Goal: Navigation & Orientation: Find specific page/section

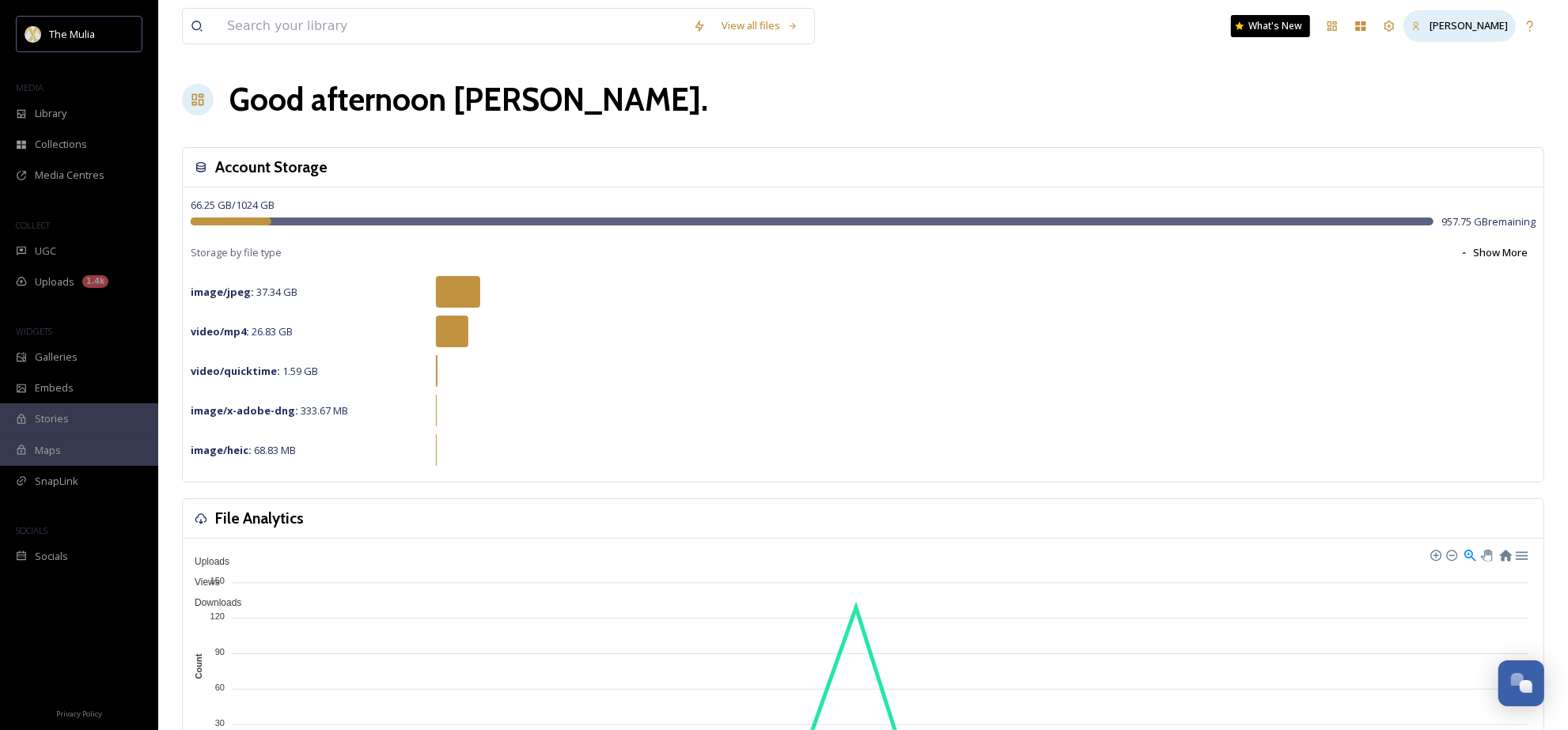
click at [1447, 15] on div "[PERSON_NAME]" at bounding box center [1460, 26] width 112 height 31
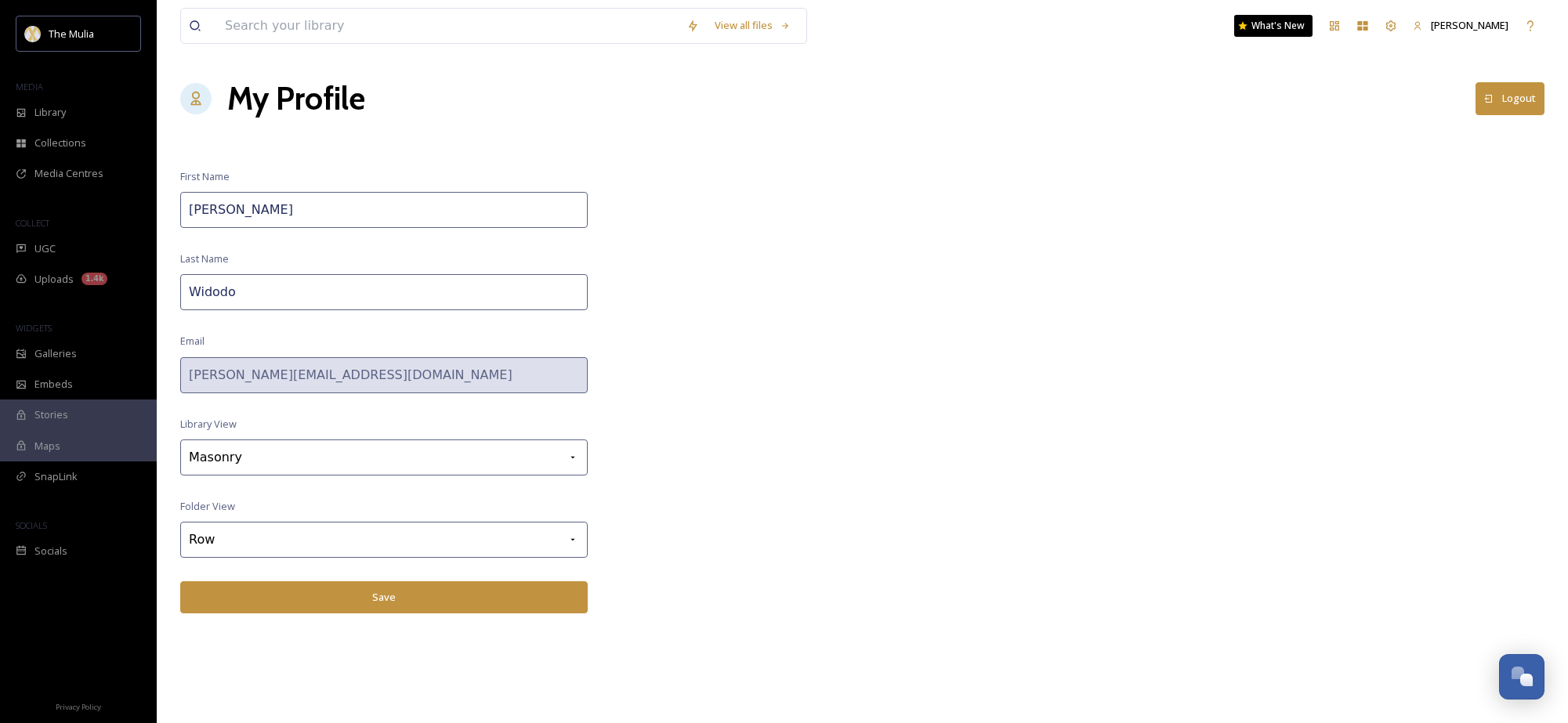
click at [1433, 14] on div "[PERSON_NAME]" at bounding box center [1460, 26] width 111 height 30
click at [1381, 25] on div "Team Settings" at bounding box center [1390, 26] width 28 height 28
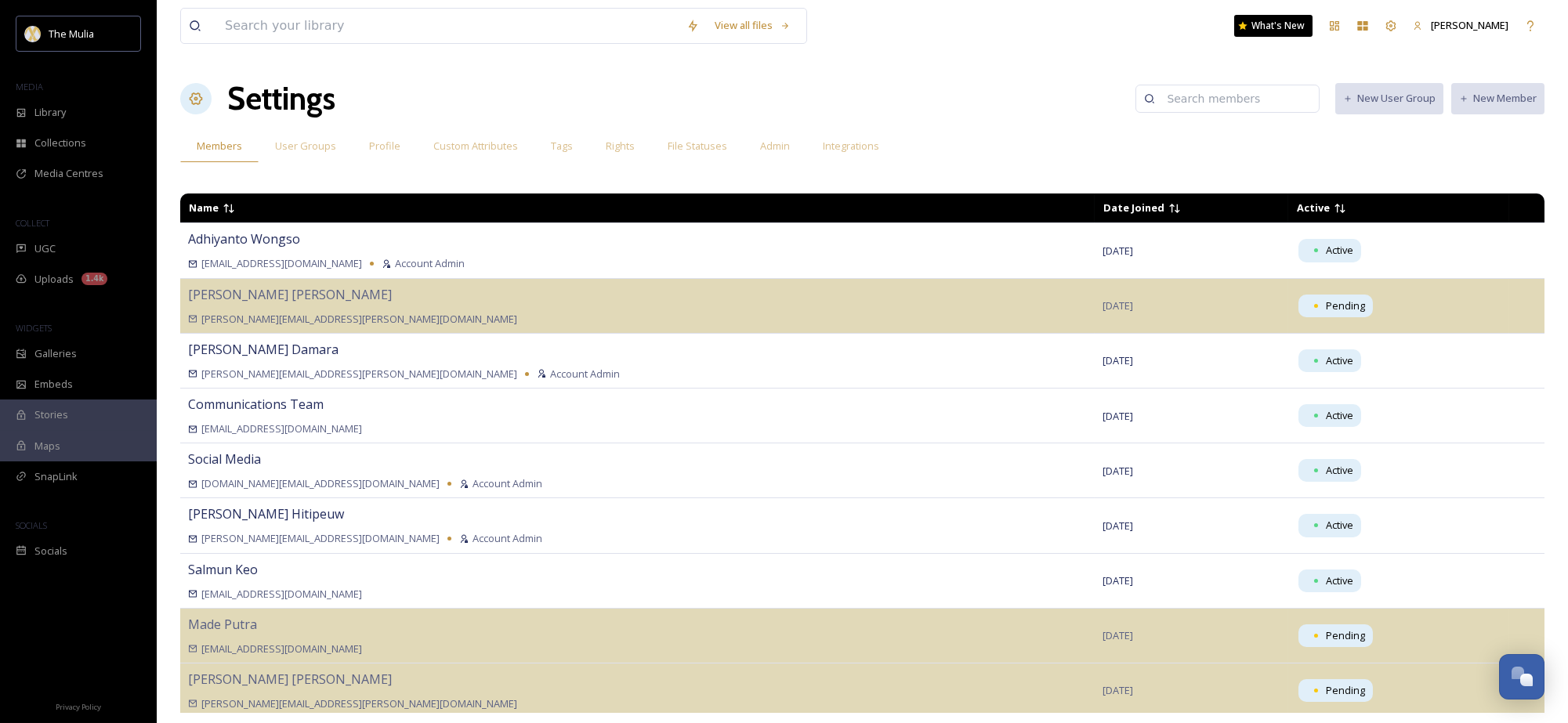
click at [1469, 80] on div "Settings New User Group New Member" at bounding box center [862, 98] width 1365 height 47
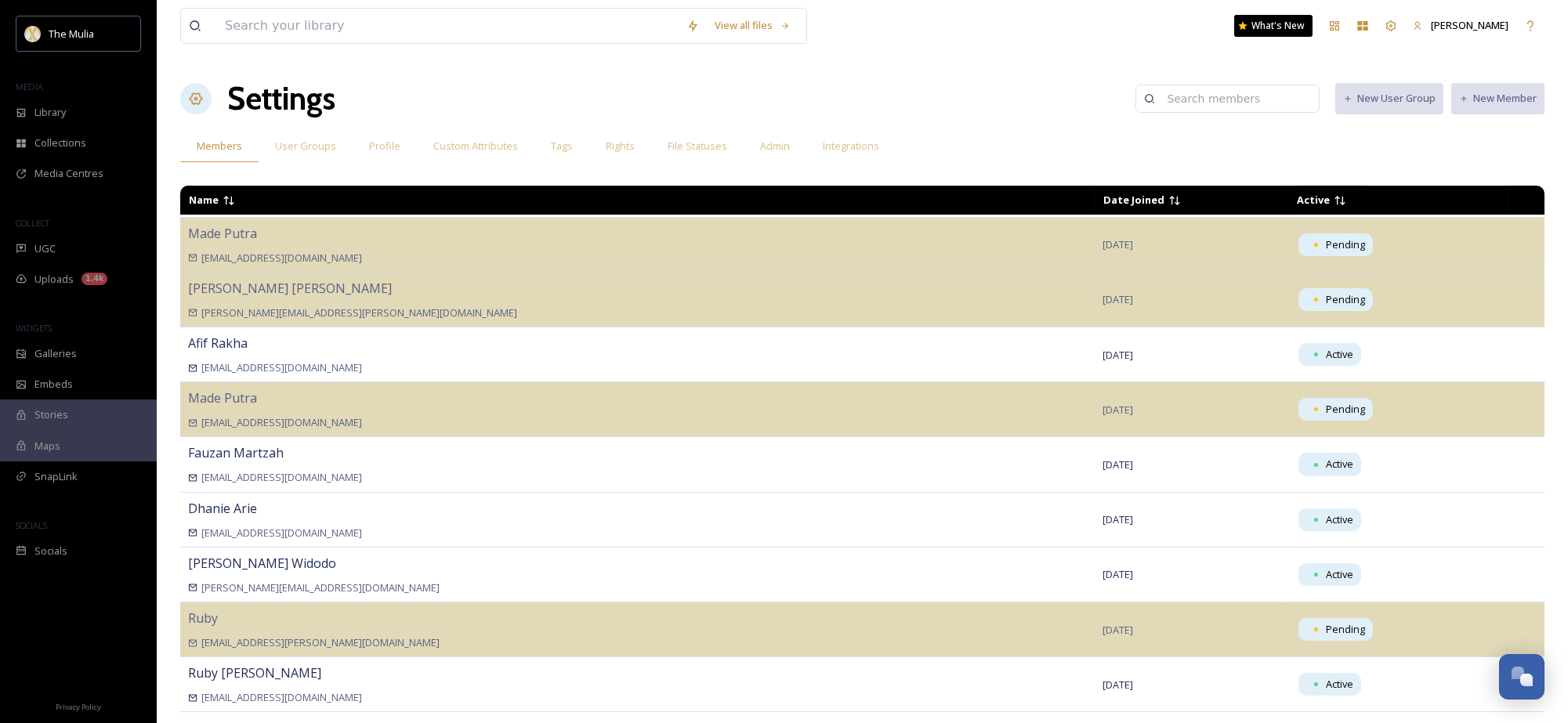
scroll to position [397, 0]
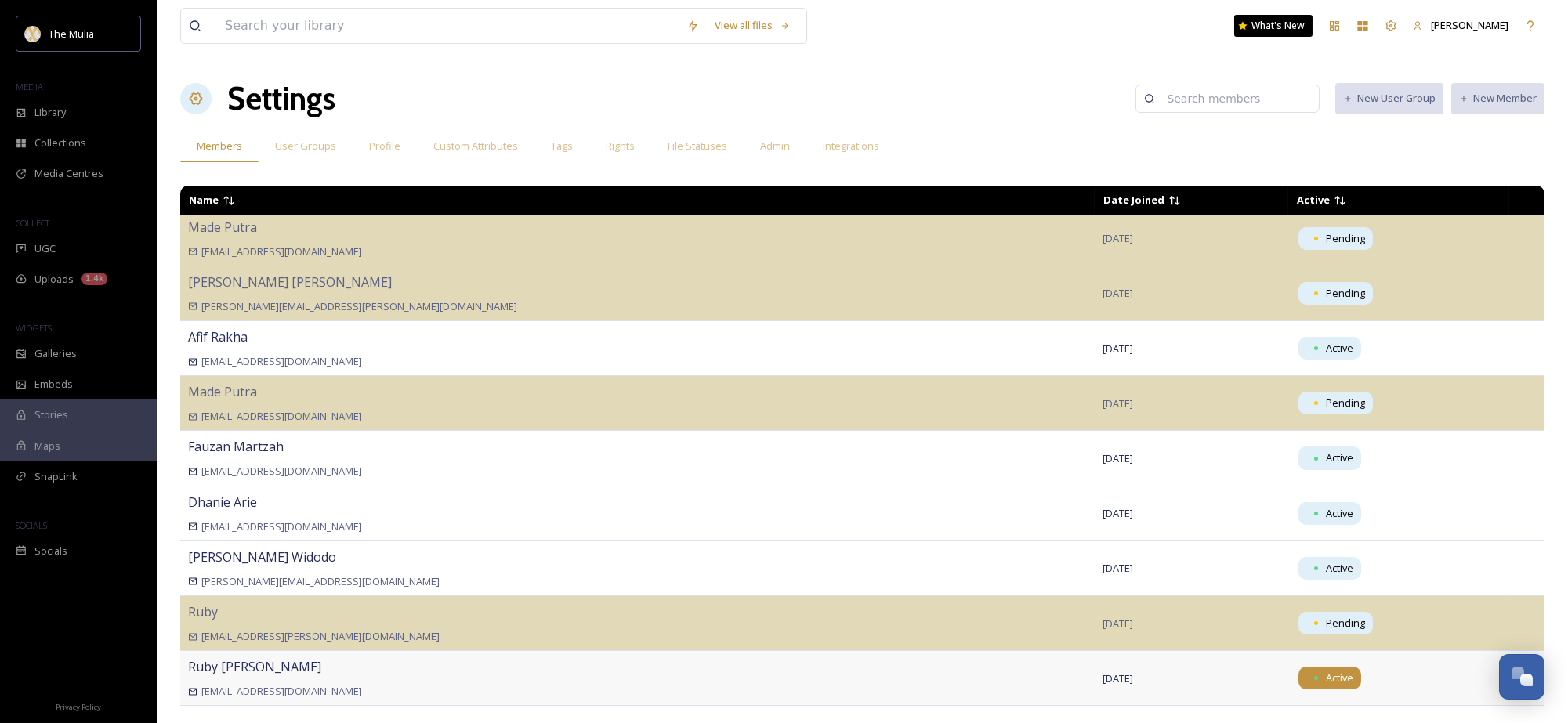
click at [1298, 685] on div "Active" at bounding box center [1329, 678] width 62 height 22
click at [1356, 673] on span "Active" at bounding box center [1398, 678] width 205 height 22
click at [1298, 563] on div "Active" at bounding box center [1329, 568] width 62 height 22
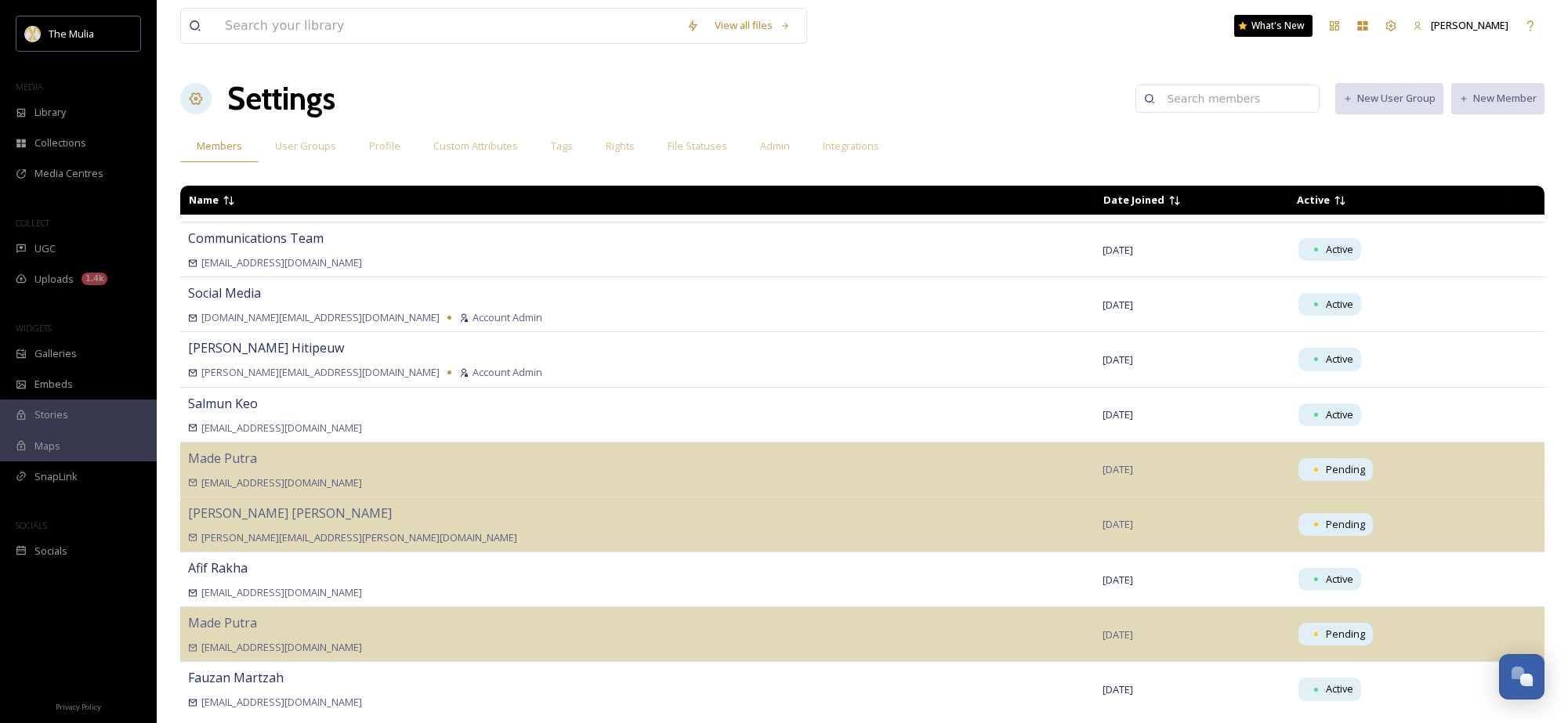
scroll to position [103, 0]
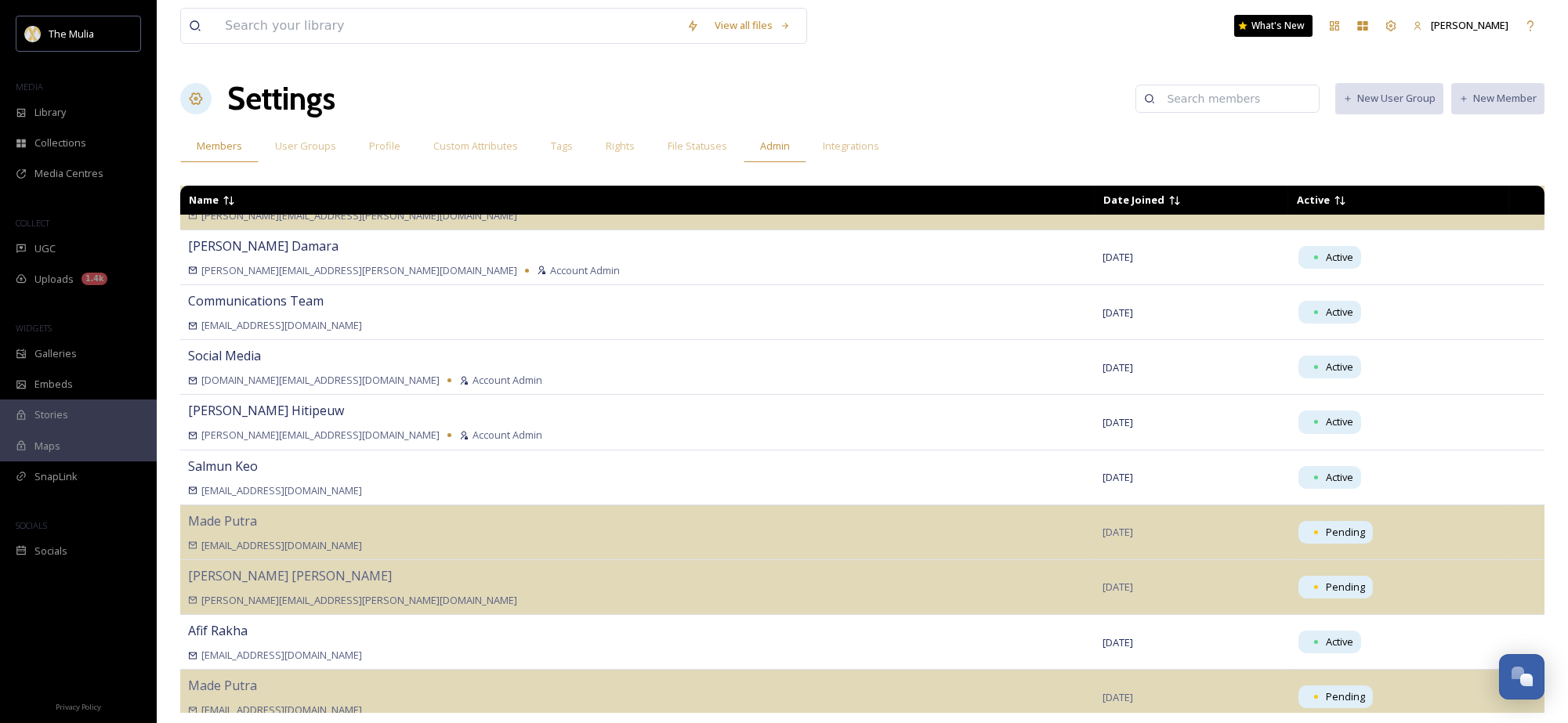
click at [744, 148] on div "Admin" at bounding box center [775, 146] width 62 height 32
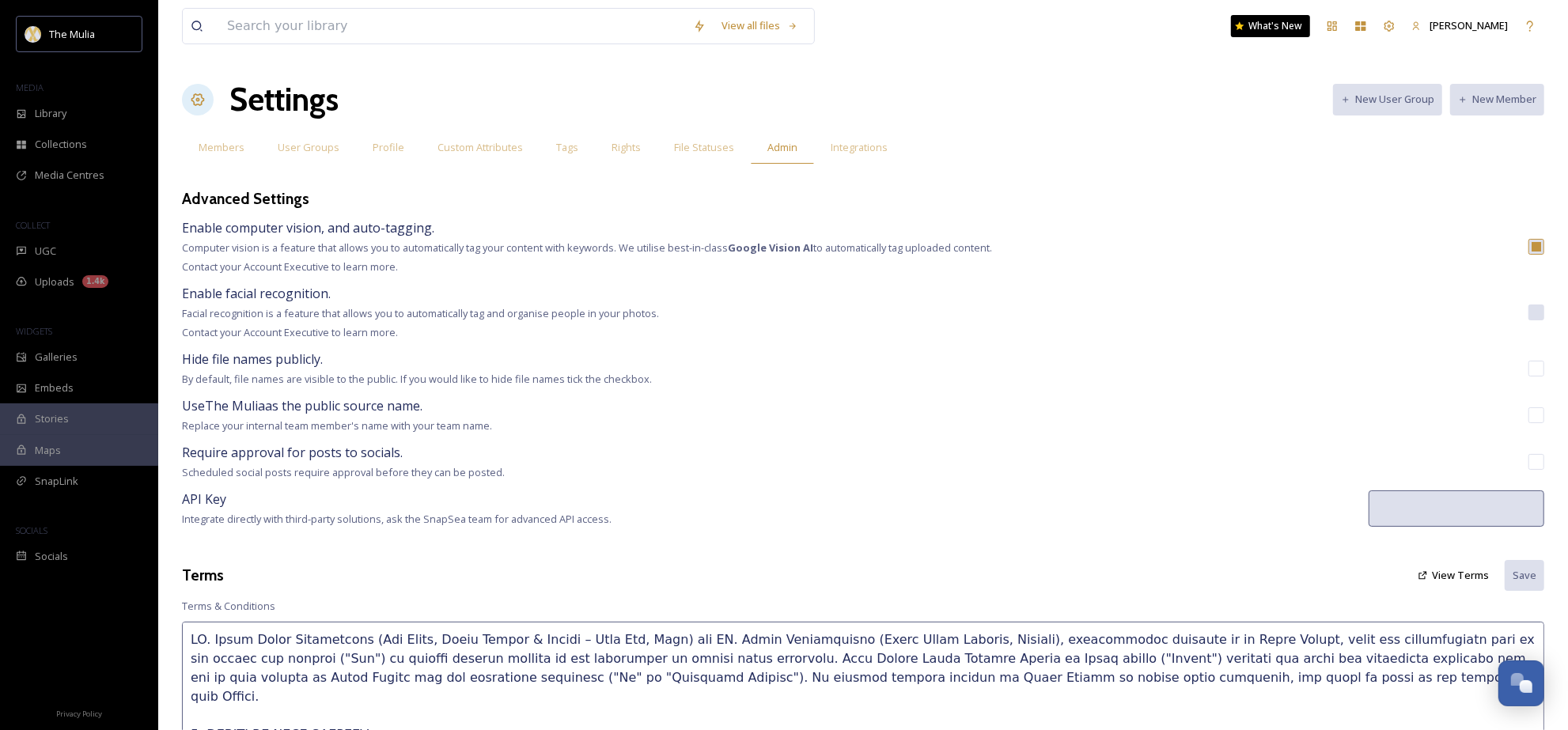
click at [767, 141] on span "Admin" at bounding box center [782, 147] width 30 height 15
click at [674, 150] on span "File Statuses" at bounding box center [704, 147] width 60 height 15
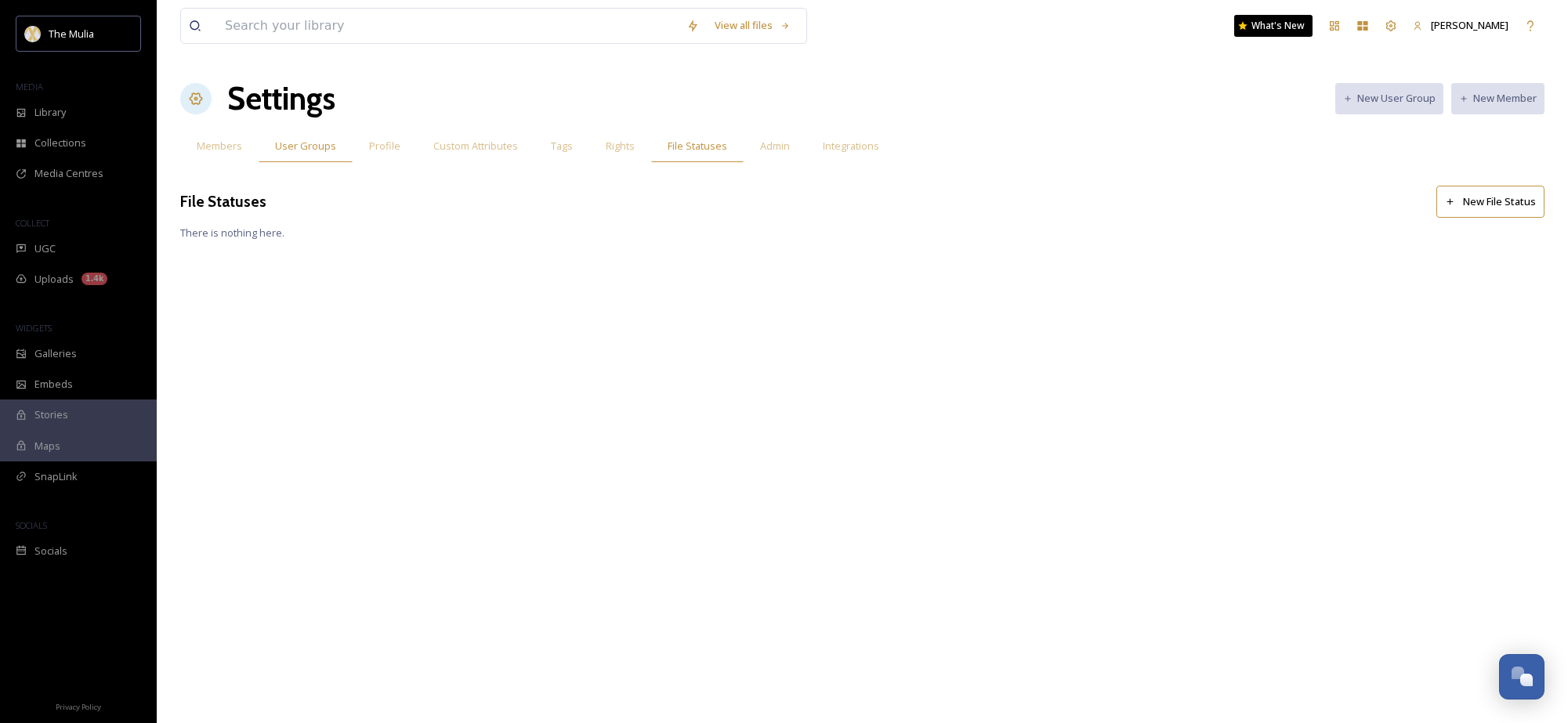
click at [326, 147] on span "User Groups" at bounding box center [305, 146] width 61 height 15
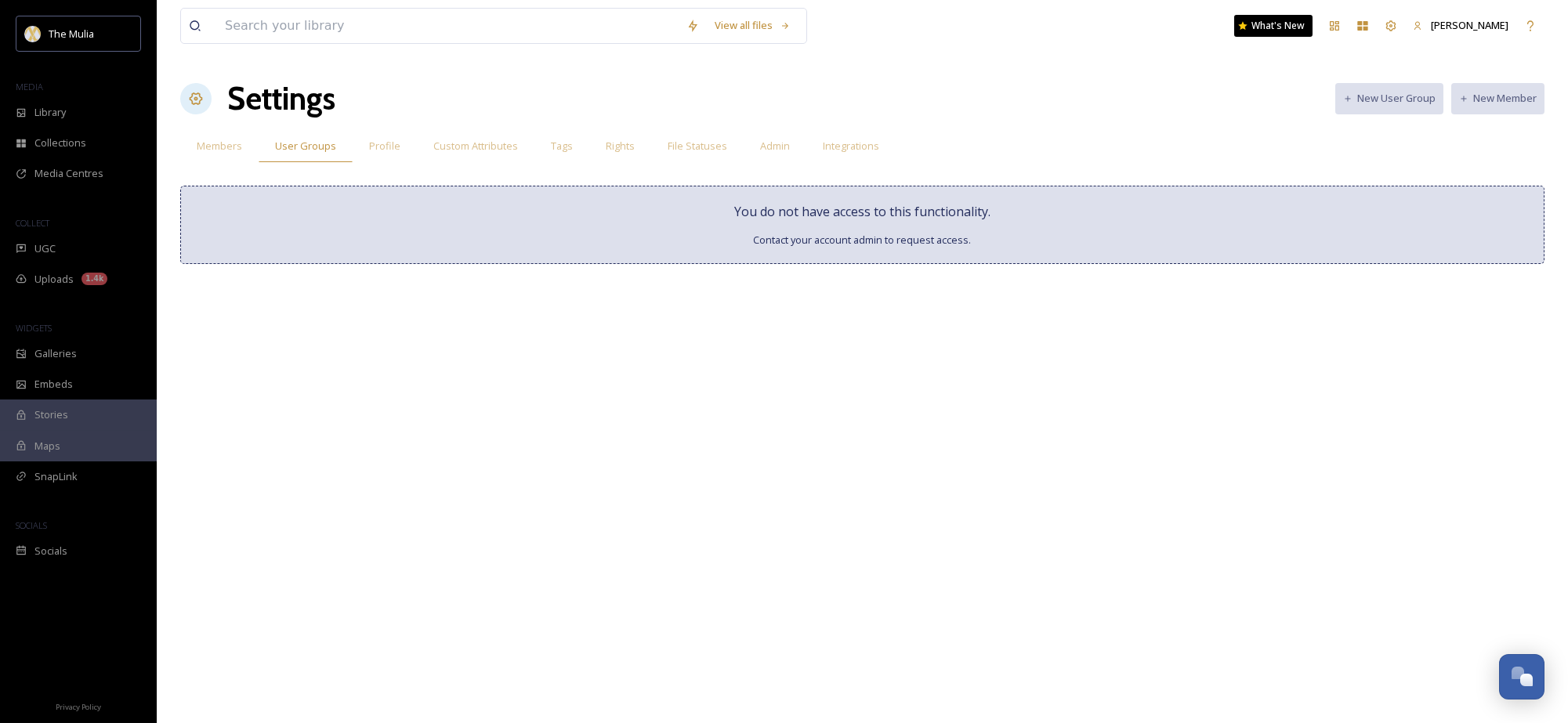
click at [353, 145] on div "Profile" at bounding box center [384, 146] width 64 height 32
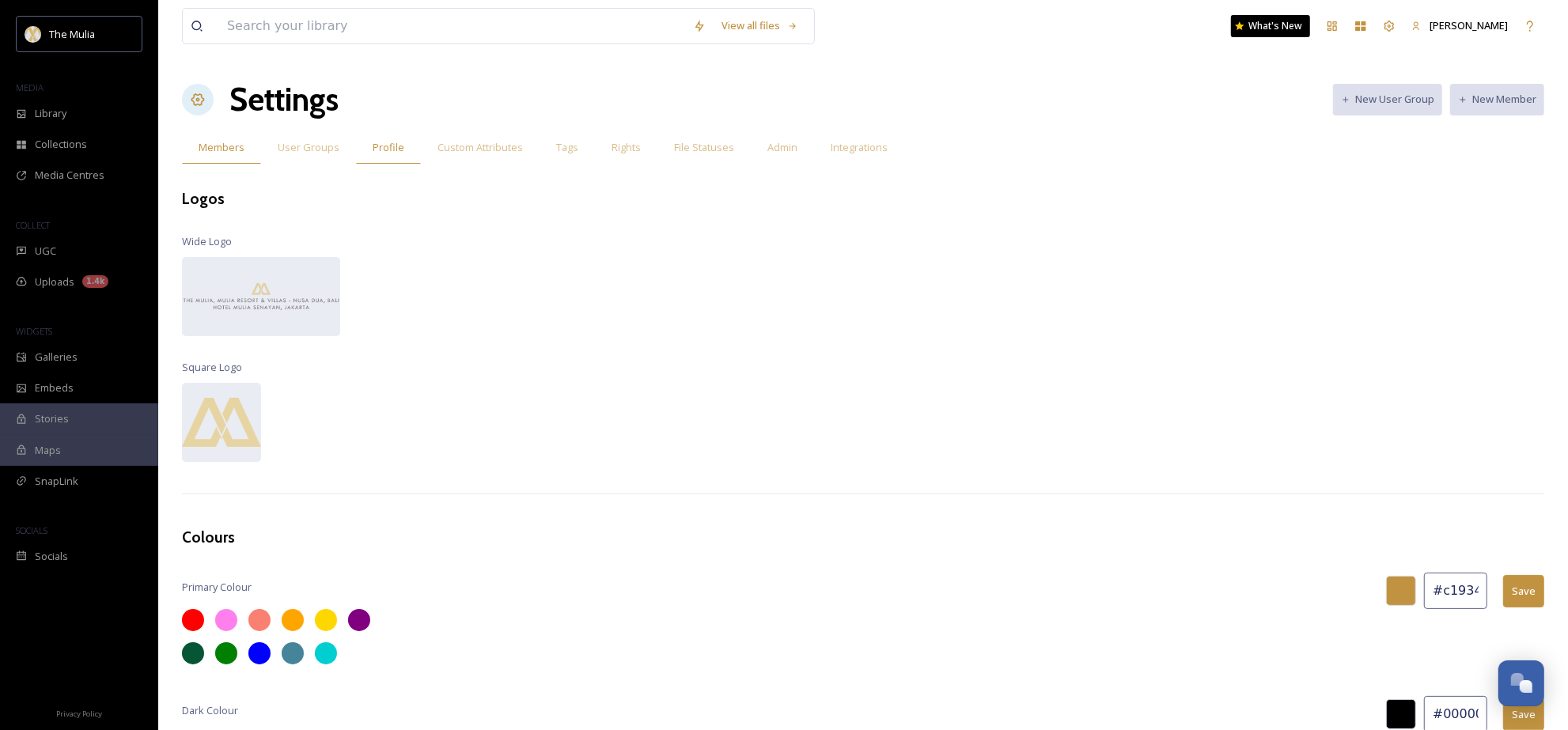
click at [218, 152] on span "Members" at bounding box center [222, 147] width 46 height 15
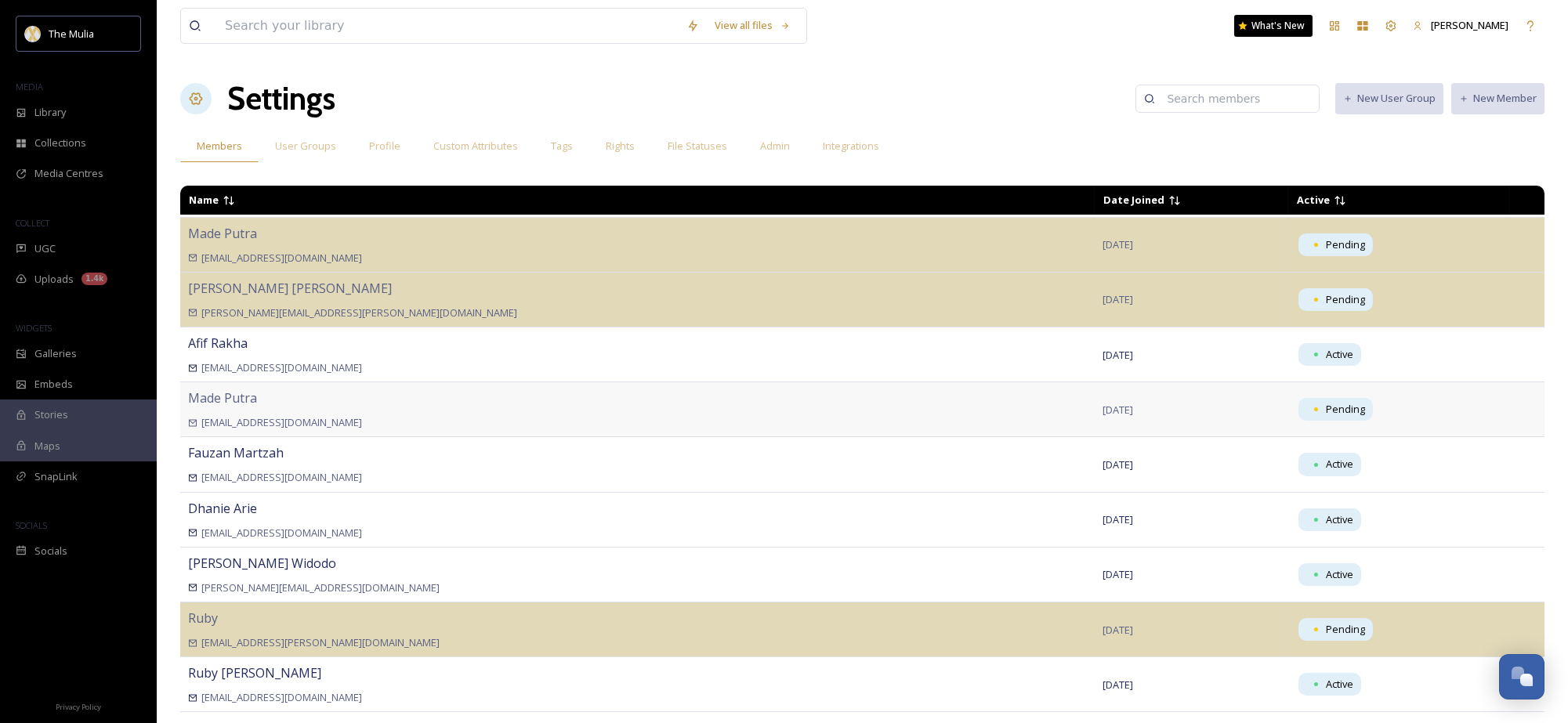
scroll to position [397, 0]
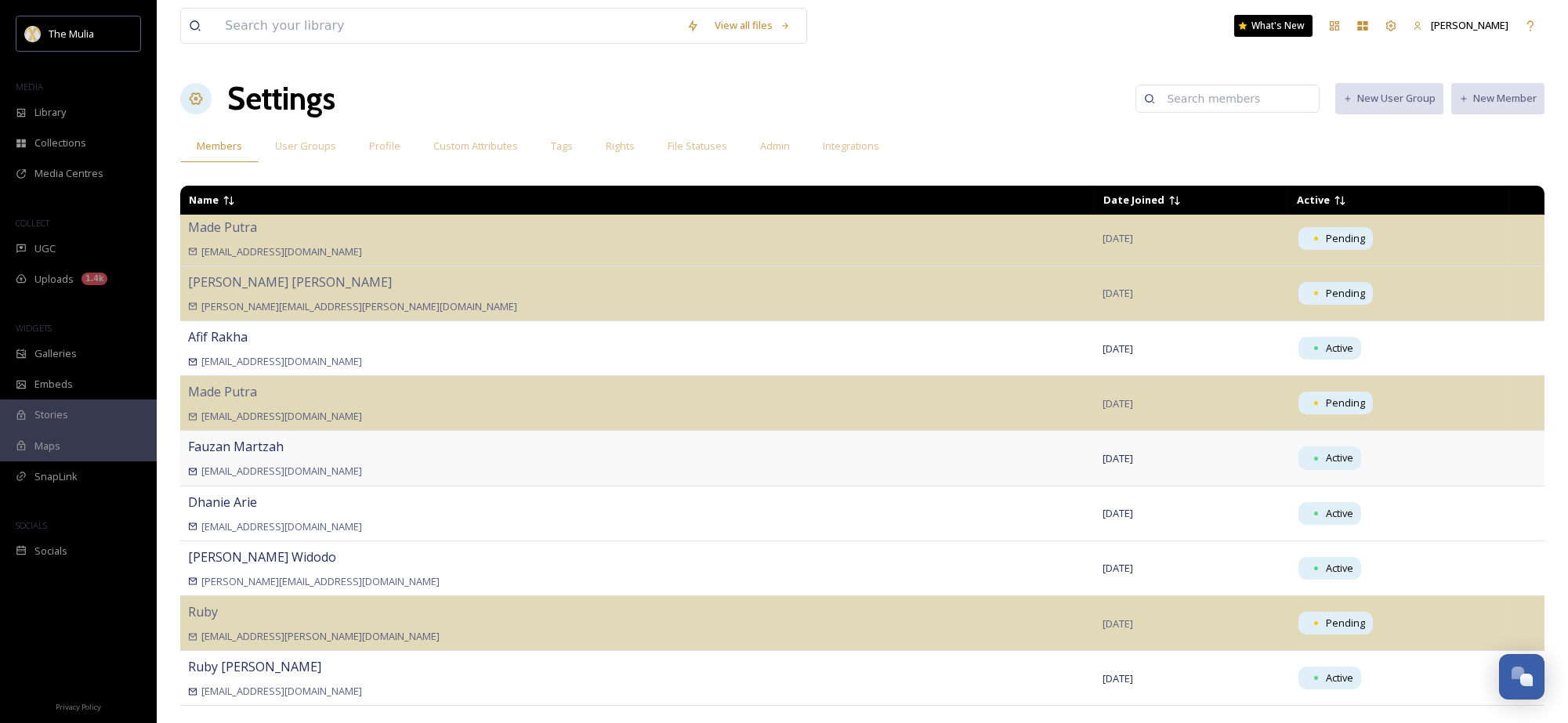
click at [404, 460] on div "[PERSON_NAME] [EMAIL_ADDRESS][DOMAIN_NAME]" at bounding box center [637, 458] width 899 height 42
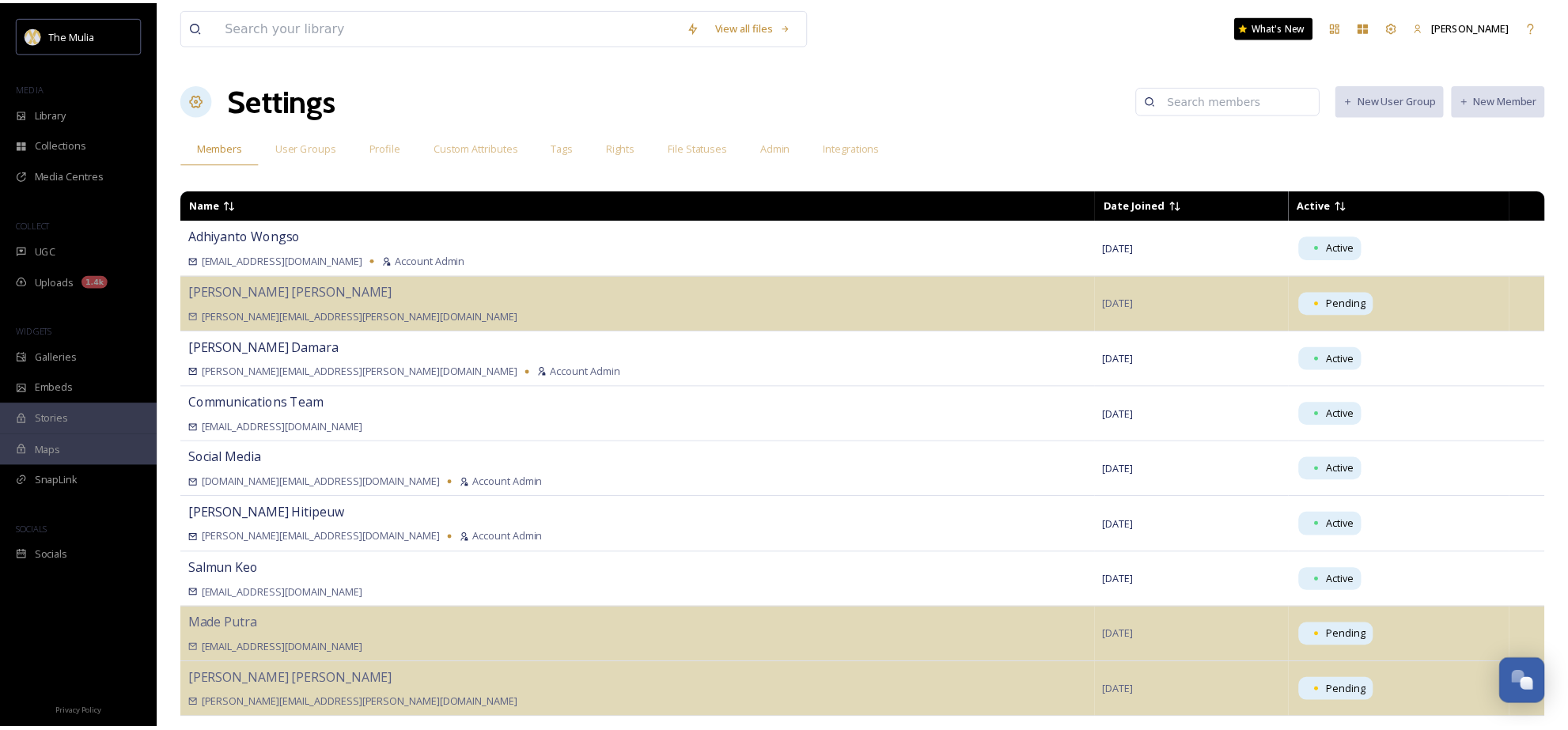
scroll to position [0, 0]
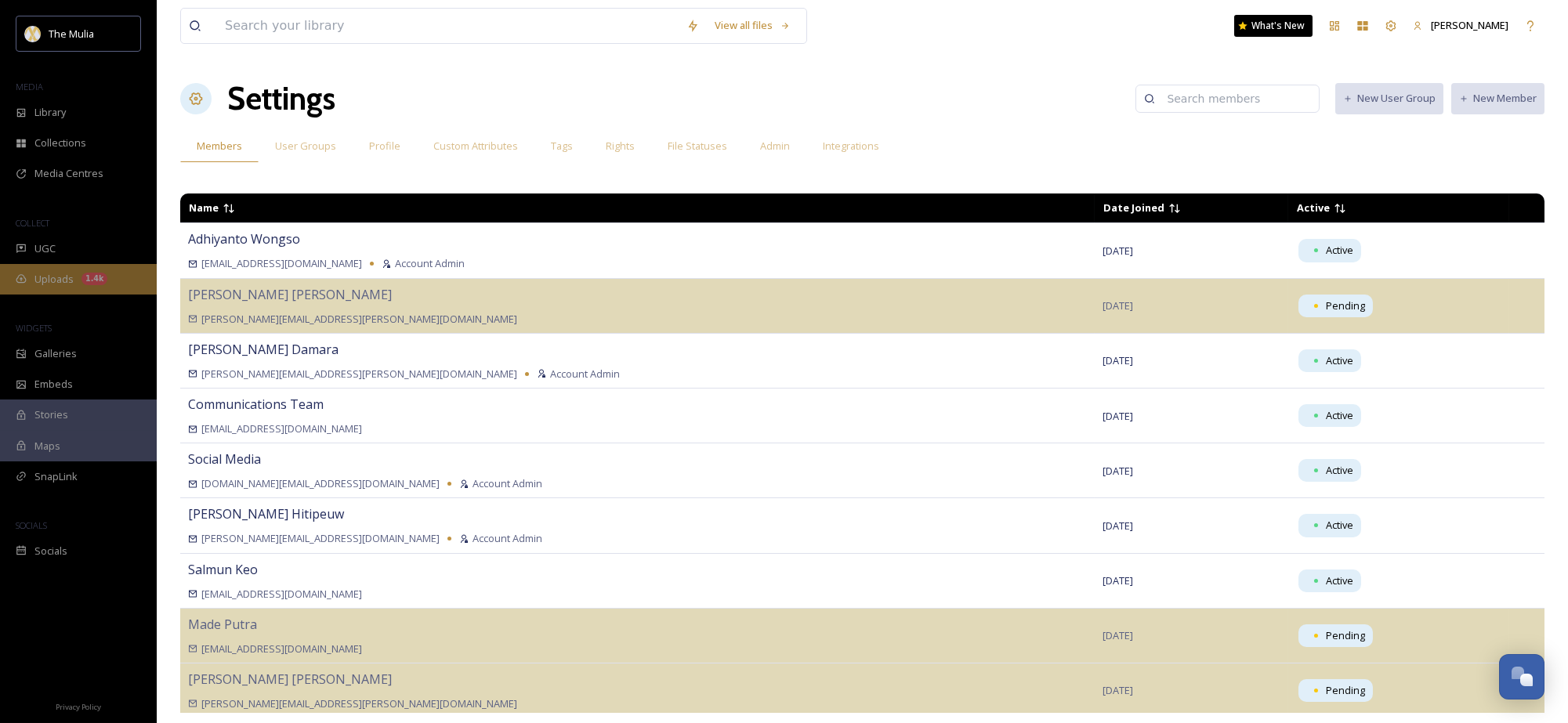
click at [18, 283] on icon at bounding box center [22, 279] width 10 height 9
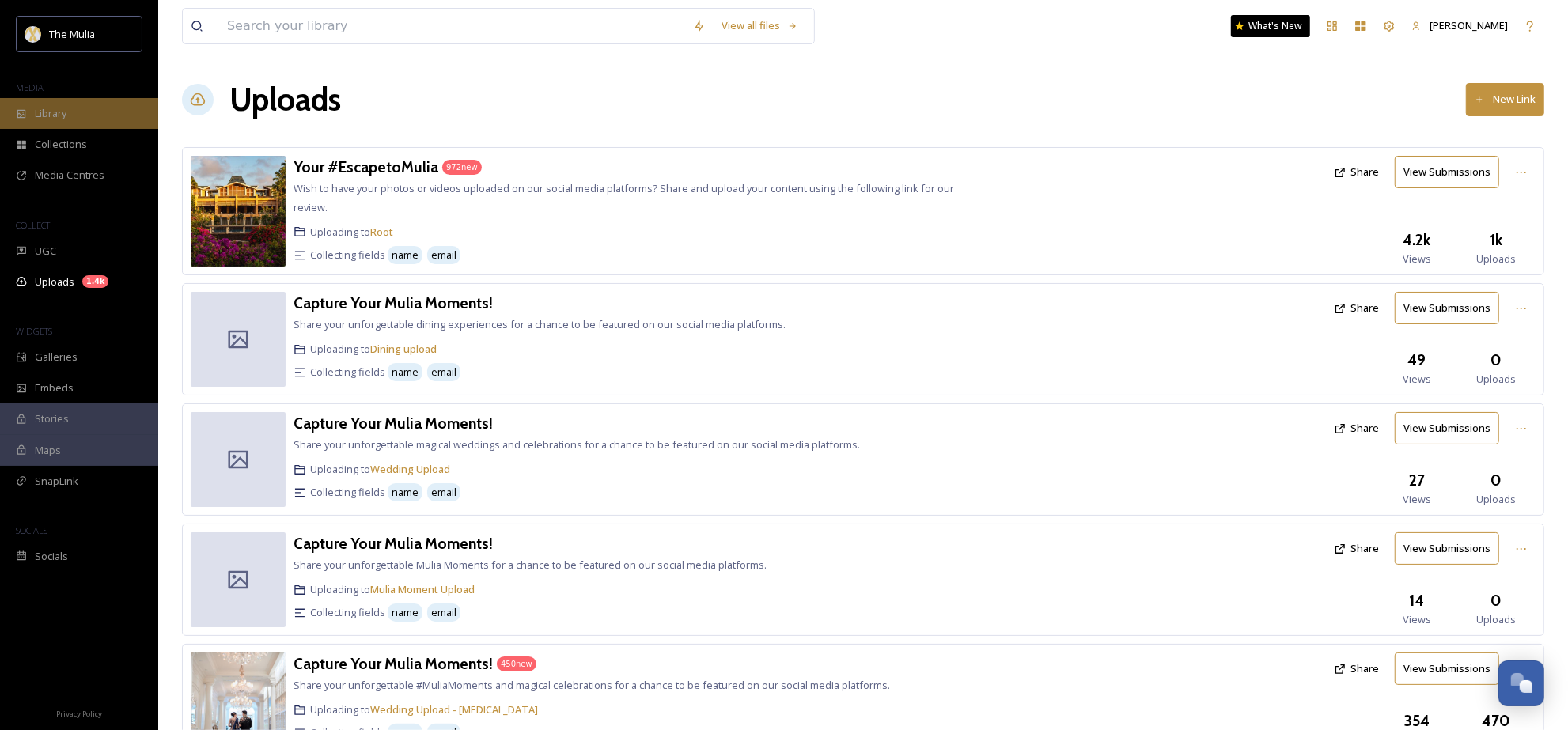
click at [80, 114] on div "Library" at bounding box center [79, 113] width 158 height 31
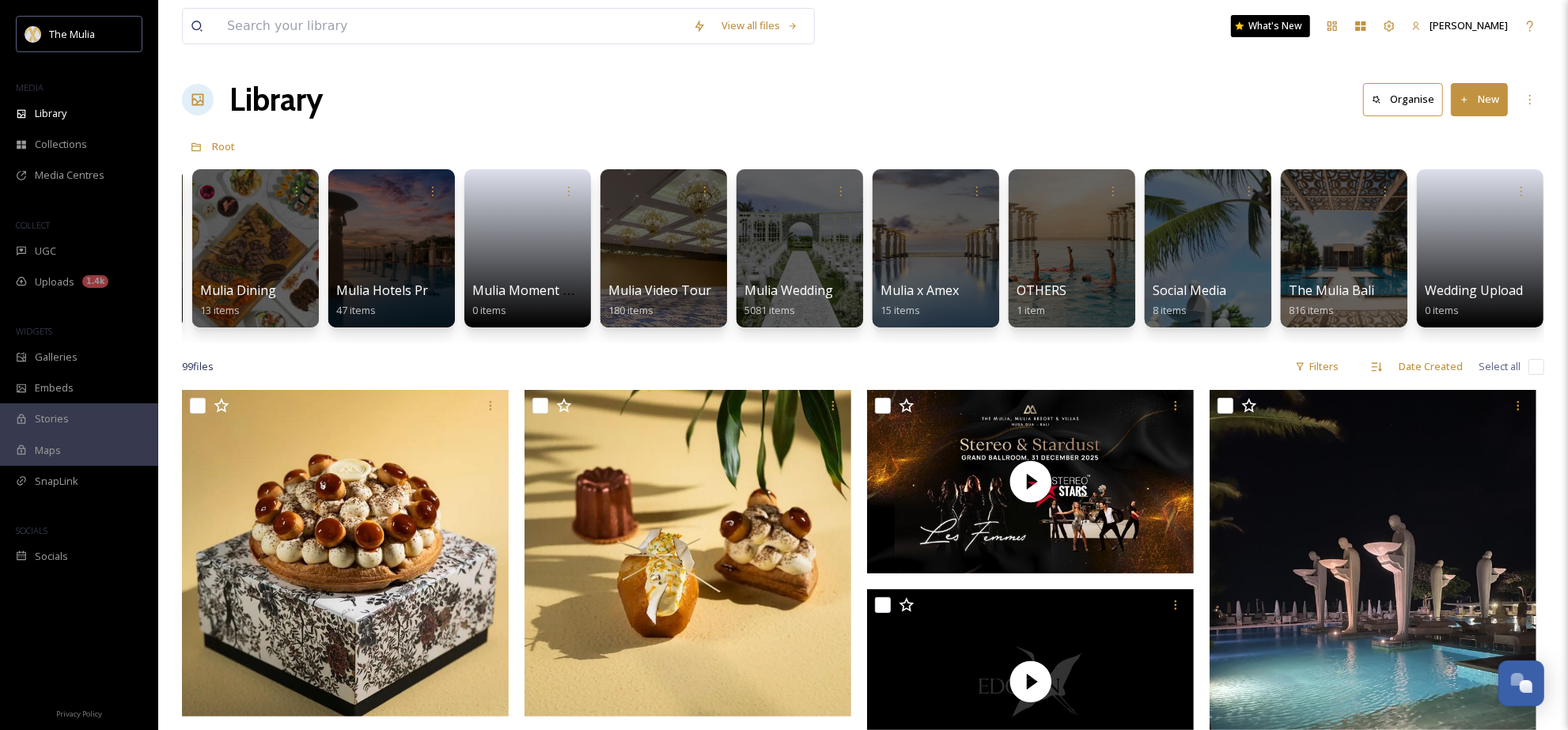
scroll to position [0, 1469]
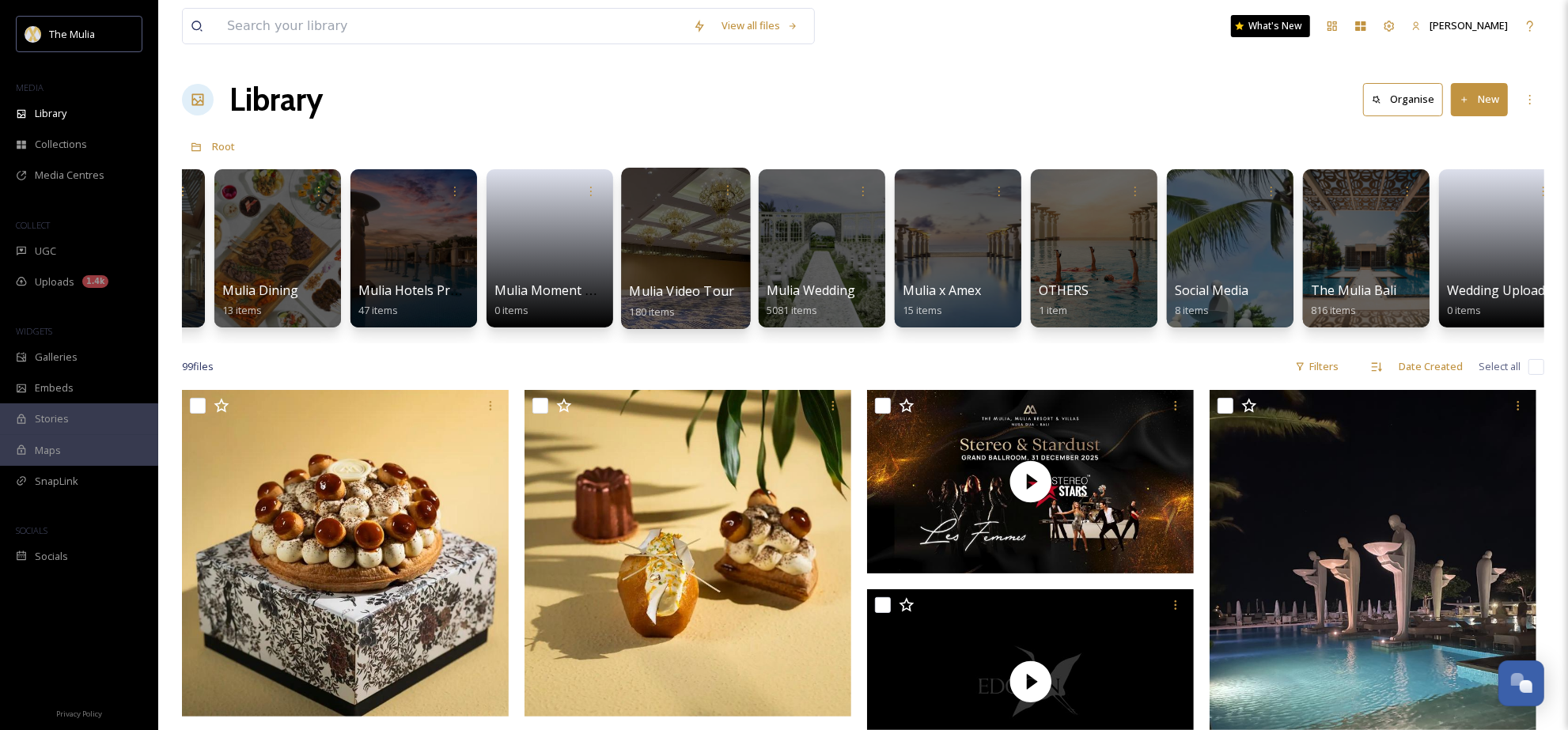
click at [707, 257] on div at bounding box center [685, 248] width 129 height 162
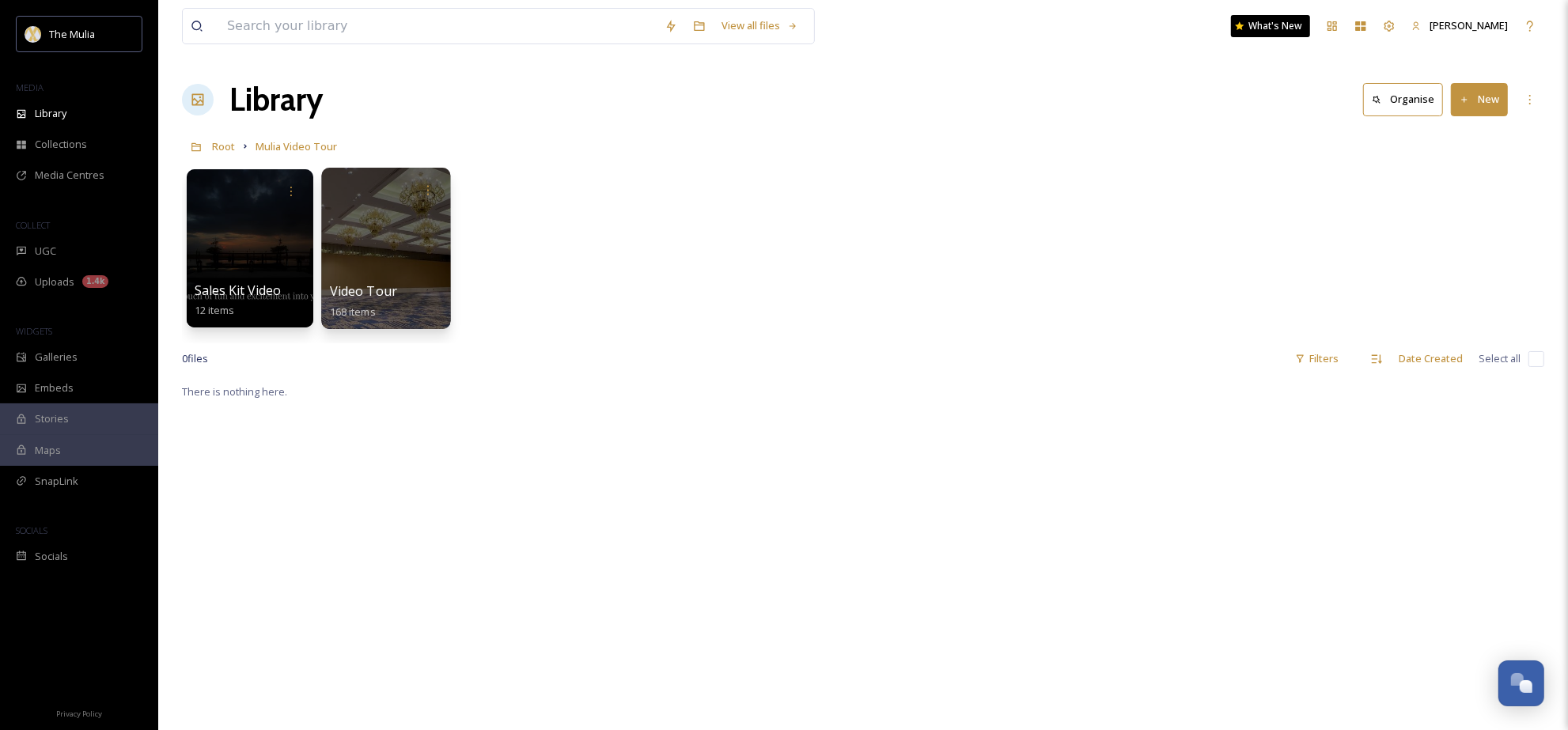
click at [361, 287] on span "Video Tour" at bounding box center [364, 291] width 68 height 18
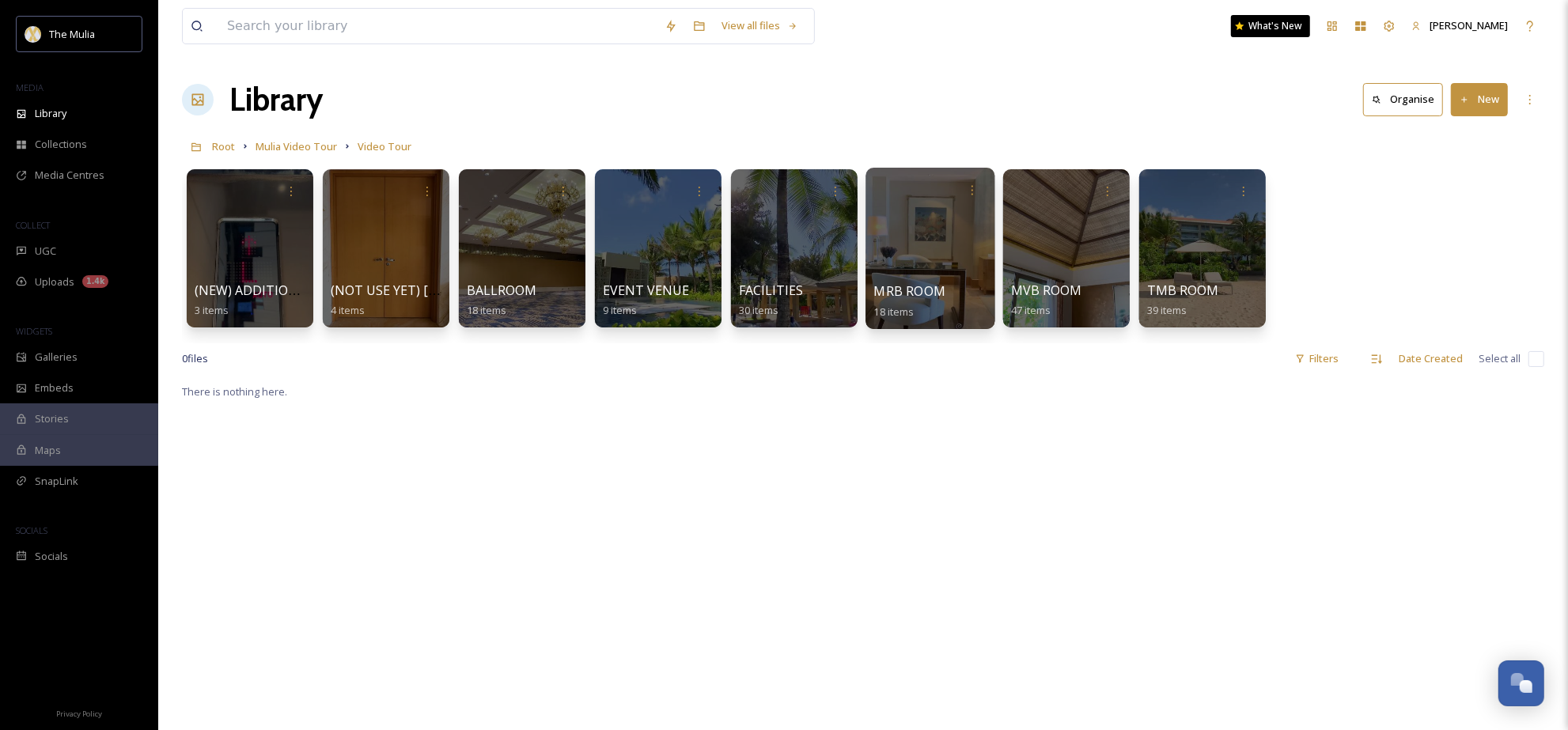
click at [876, 238] on div at bounding box center [930, 248] width 129 height 162
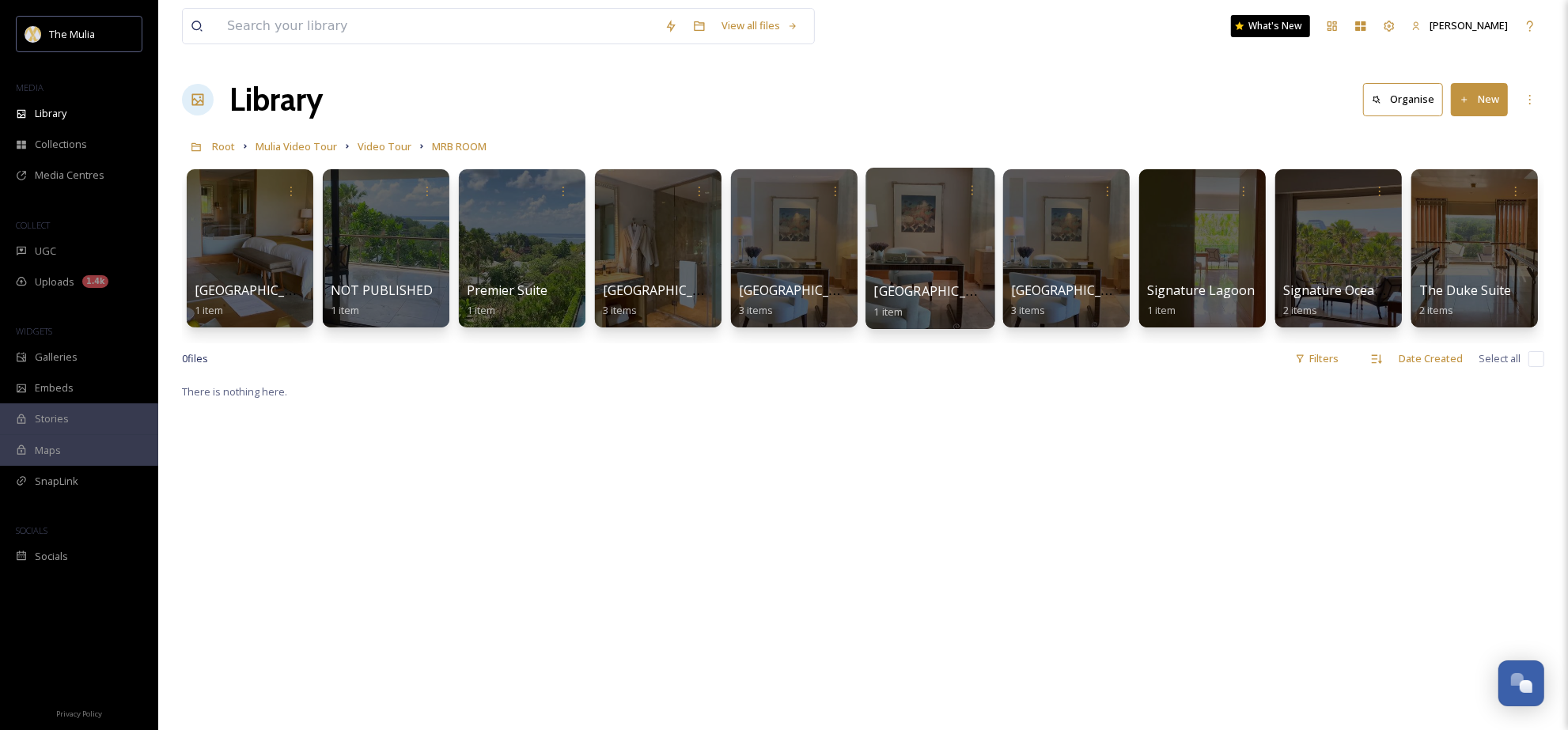
click at [907, 225] on div at bounding box center [930, 248] width 129 height 162
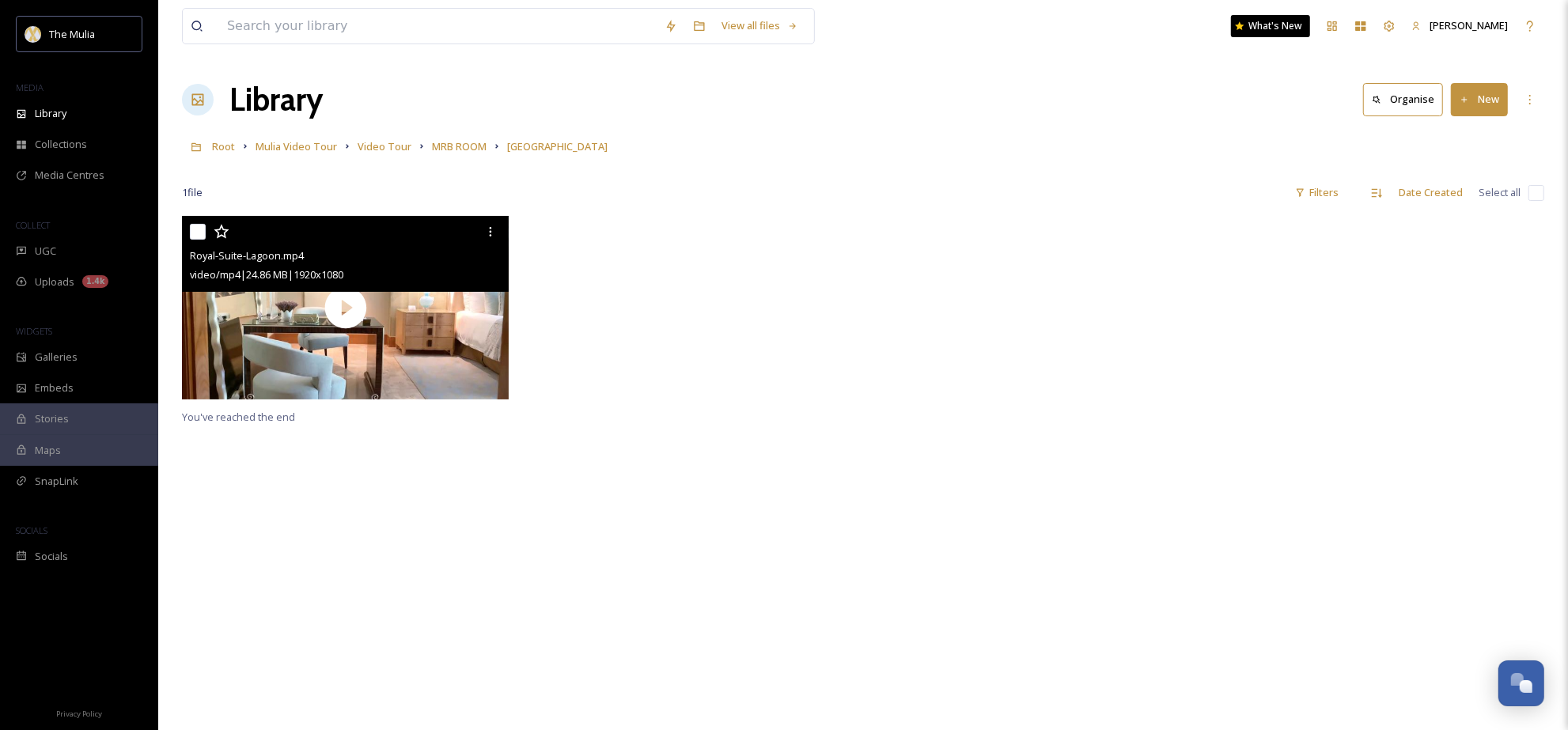
click at [348, 268] on div "video/mp4 | 24.86 MB | 1920 x 1080" at bounding box center [347, 274] width 315 height 19
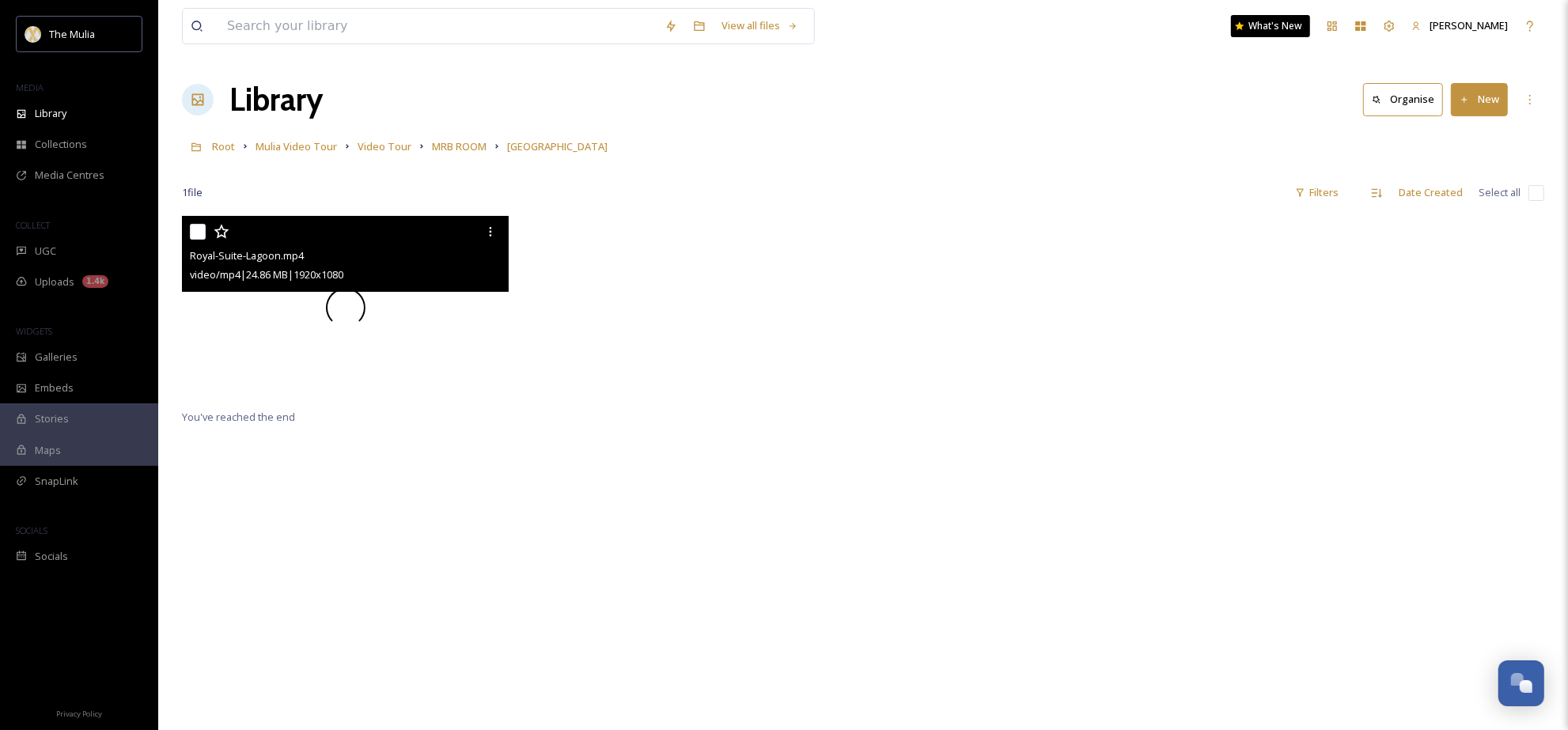
click at [313, 301] on div at bounding box center [345, 307] width 327 height 184
